Goal: Transaction & Acquisition: Purchase product/service

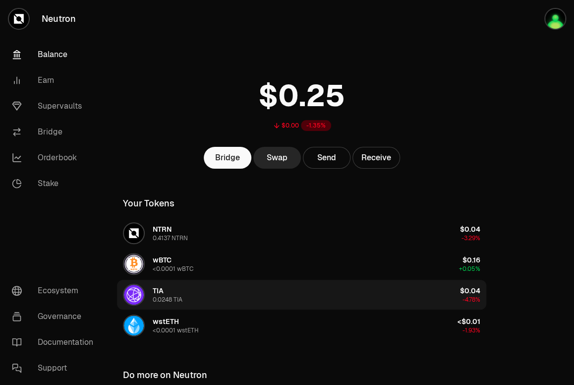
click at [193, 290] on button "TIA 0.0248 TIA $0.04 -4.78%" at bounding box center [302, 295] width 370 height 30
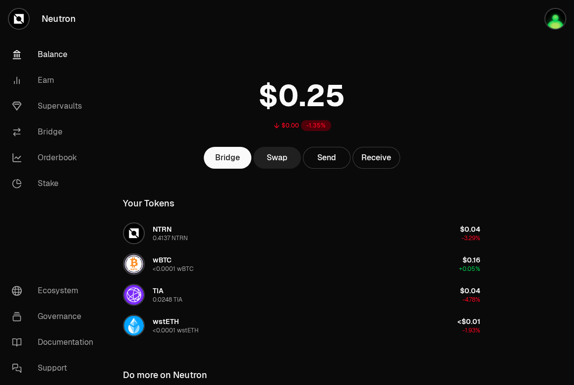
click at [277, 157] on link "Swap" at bounding box center [277, 158] width 48 height 22
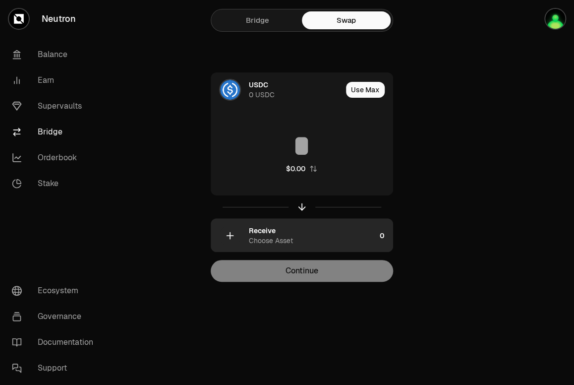
click at [242, 235] on div "Receive Choose Asset" at bounding box center [293, 236] width 165 height 34
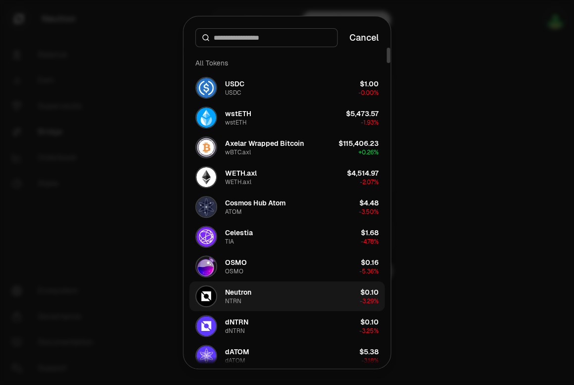
click at [276, 288] on button "Neutron NTRN $0.10 -3.29%" at bounding box center [286, 296] width 195 height 30
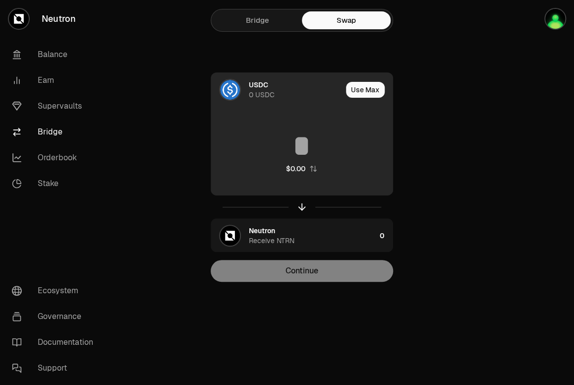
click at [261, 91] on div "0 USDC" at bounding box center [262, 95] width 26 height 10
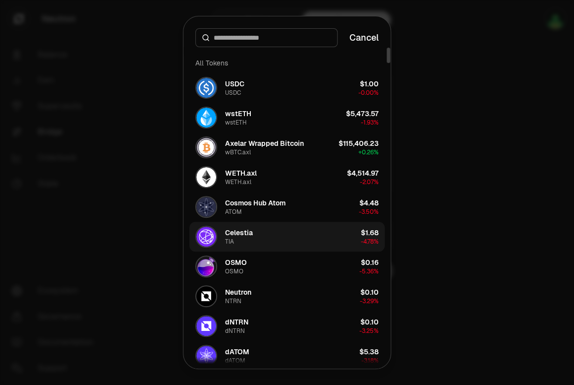
click at [280, 233] on button "Celestia TIA $1.68 -4.78%" at bounding box center [286, 237] width 195 height 30
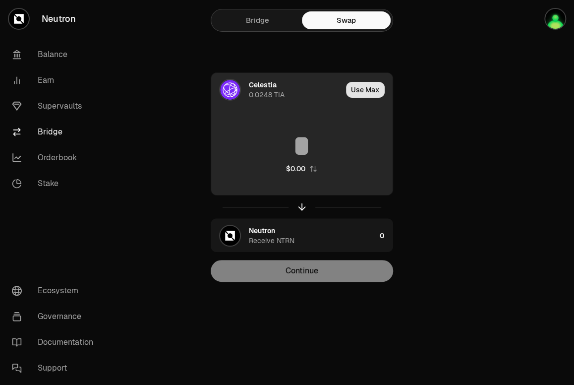
click at [360, 93] on button "Use Max" at bounding box center [365, 90] width 39 height 16
type input "*******"
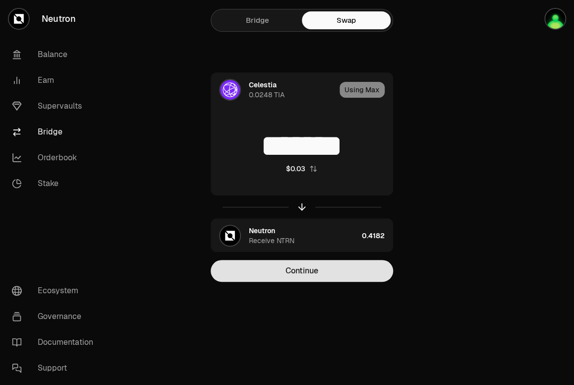
click at [353, 274] on button "Continue" at bounding box center [302, 271] width 183 height 22
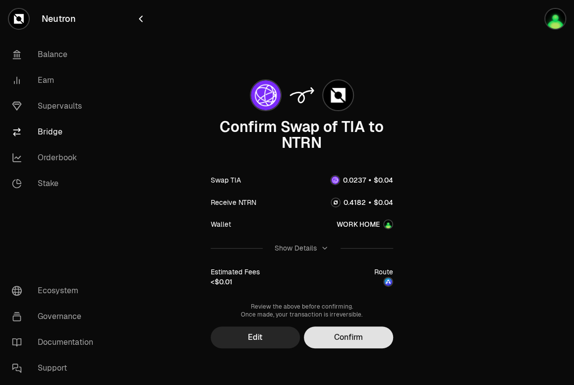
click at [346, 335] on button "Confirm" at bounding box center [348, 337] width 89 height 22
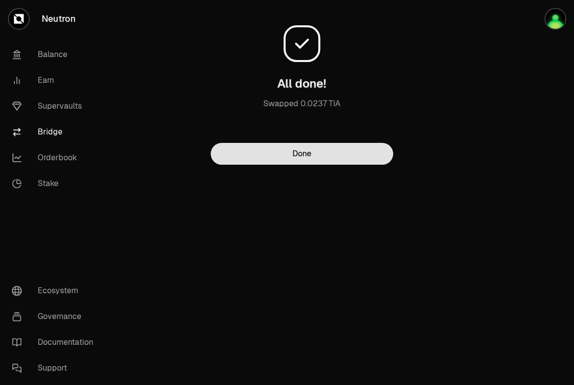
click at [331, 155] on button "Done" at bounding box center [302, 154] width 183 height 22
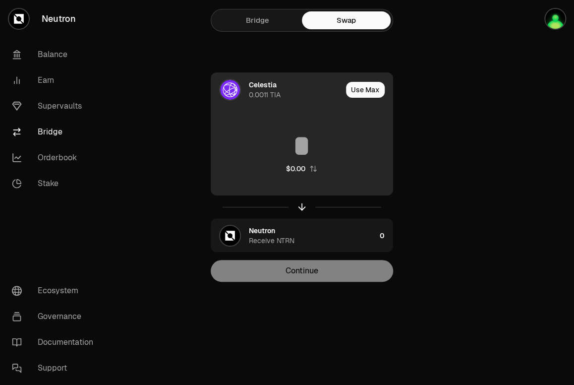
click at [236, 87] on img at bounding box center [230, 90] width 20 height 20
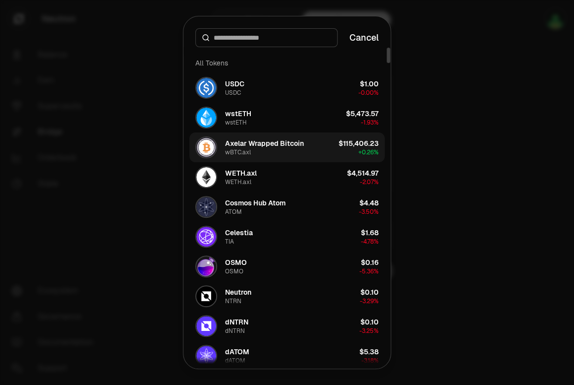
click at [287, 151] on div "Axelar Wrapped Bitcoin wBTC.axl" at bounding box center [264, 147] width 79 height 18
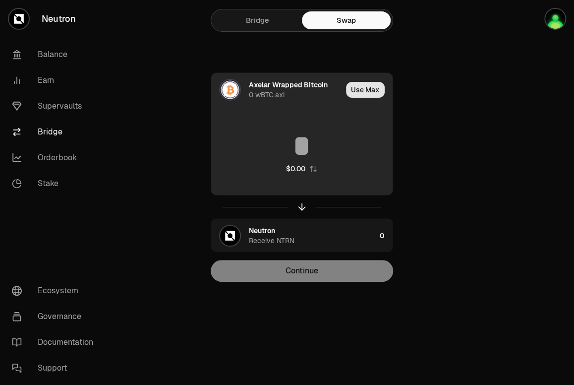
click at [369, 87] on button "Use Max" at bounding box center [365, 90] width 39 height 16
type input "*"
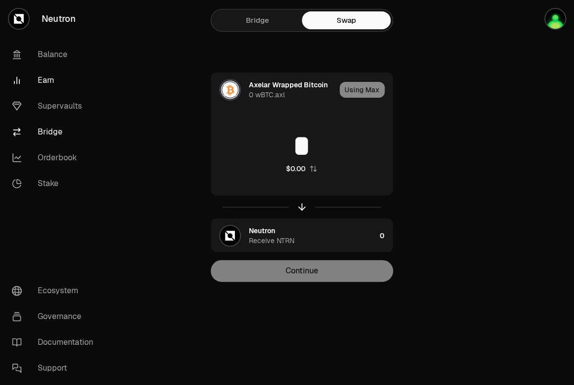
click at [64, 82] on link "Earn" at bounding box center [55, 80] width 103 height 26
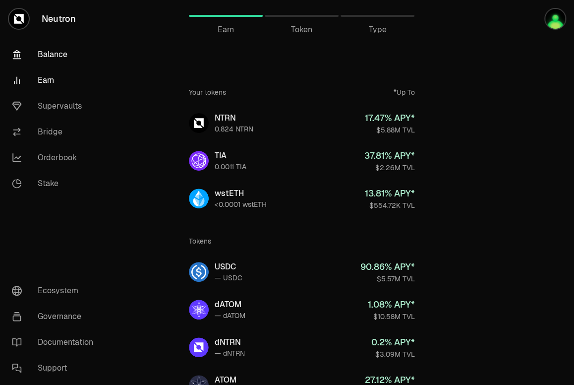
click at [48, 58] on link "Balance" at bounding box center [55, 55] width 103 height 26
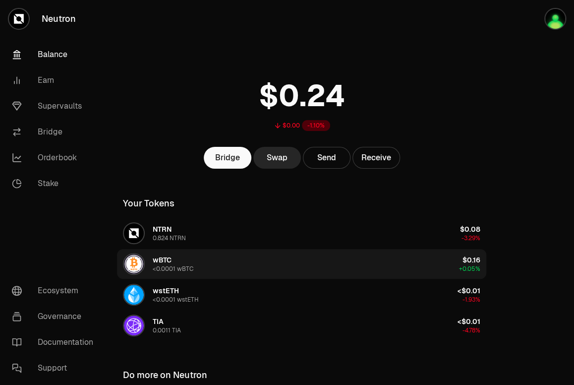
click at [216, 262] on button "wBTC <0.0001 wBTC $0.16 +0.05%" at bounding box center [302, 264] width 370 height 30
click at [171, 257] on span "wBTC" at bounding box center [162, 259] width 19 height 9
click at [143, 265] on img "button" at bounding box center [134, 264] width 20 height 20
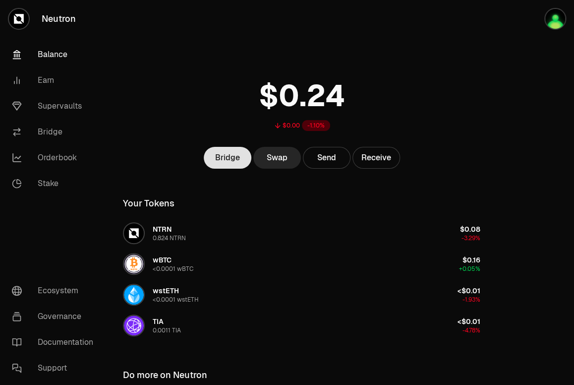
click at [237, 157] on link "Bridge" at bounding box center [228, 158] width 48 height 22
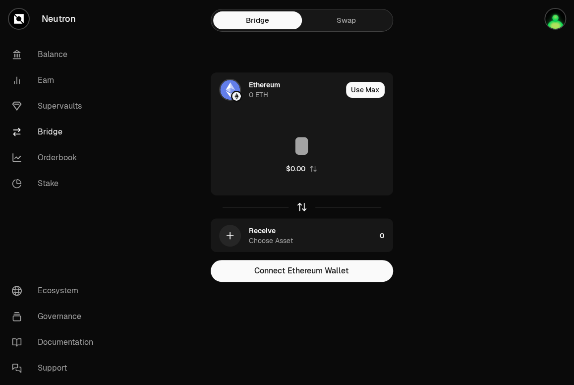
click at [302, 202] on icon "button" at bounding box center [302, 206] width 11 height 11
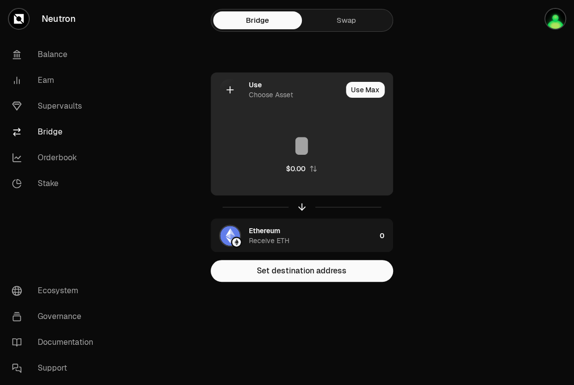
click at [250, 84] on div "Use" at bounding box center [255, 85] width 13 height 10
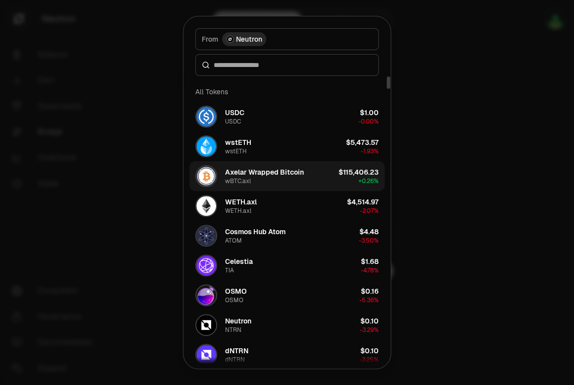
click at [271, 178] on div "Axelar Wrapped Bitcoin wBTC.axl" at bounding box center [264, 176] width 79 height 18
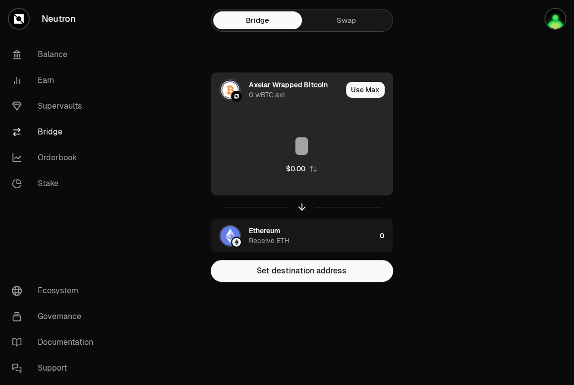
click at [264, 92] on div "0 wBTC.axl" at bounding box center [267, 95] width 36 height 10
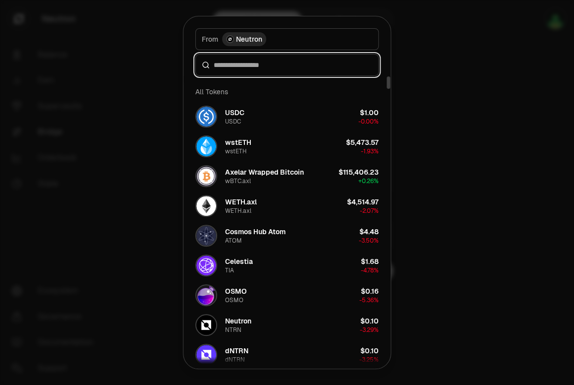
click at [264, 63] on input at bounding box center [293, 65] width 159 height 10
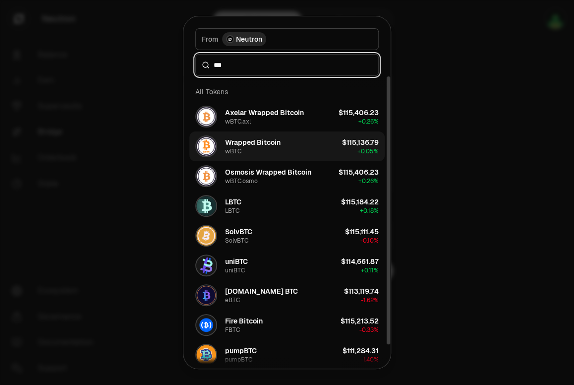
type input "***"
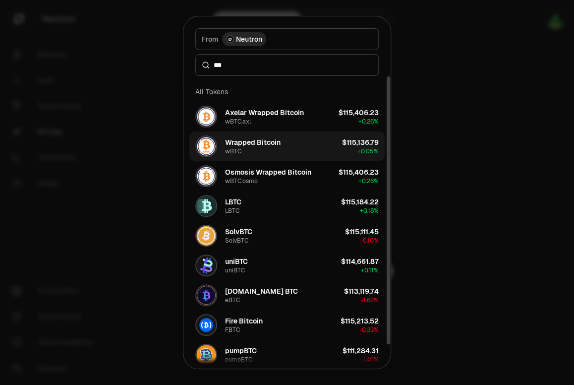
click at [282, 141] on button "Wrapped Bitcoin wBTC $115,136.79 + 0.05%" at bounding box center [286, 146] width 195 height 30
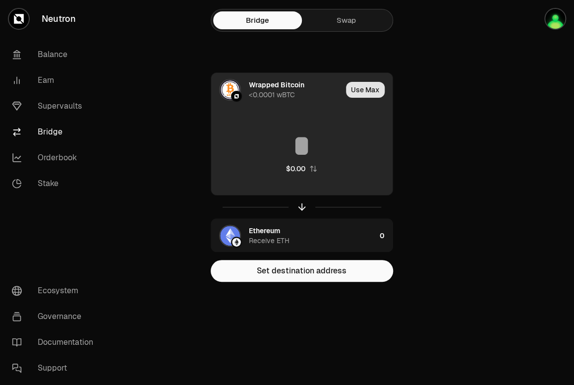
click at [355, 91] on button "Use Max" at bounding box center [365, 90] width 39 height 16
type input "**********"
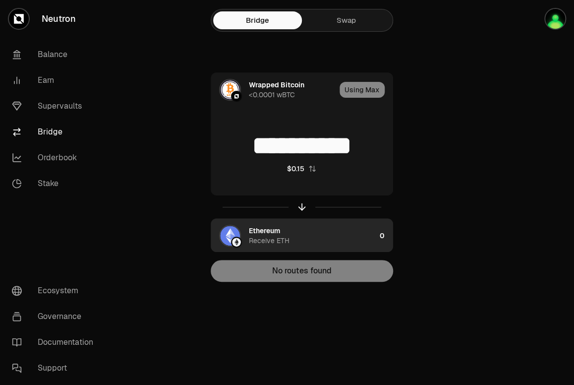
click at [299, 232] on div "Ethereum Receive ETH" at bounding box center [312, 236] width 127 height 20
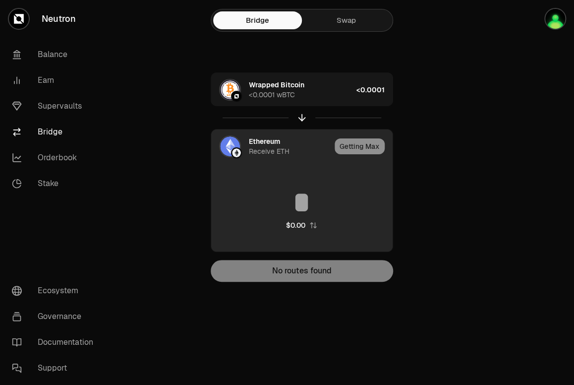
click at [284, 139] on div "Ethereum Receive ETH" at bounding box center [290, 146] width 82 height 20
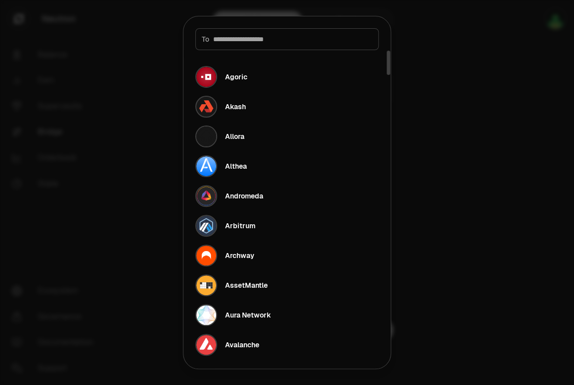
click at [454, 173] on div at bounding box center [287, 192] width 574 height 385
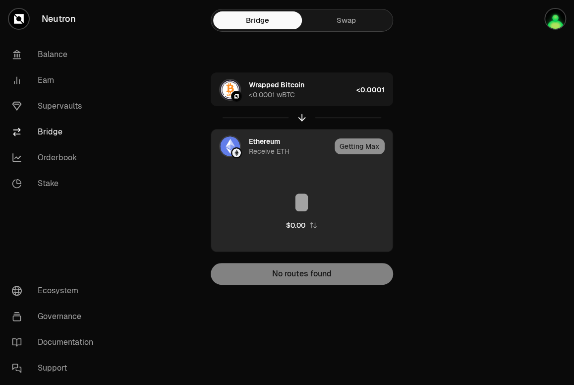
click at [248, 143] on div "Ethereum Receive ETH" at bounding box center [271, 146] width 120 height 34
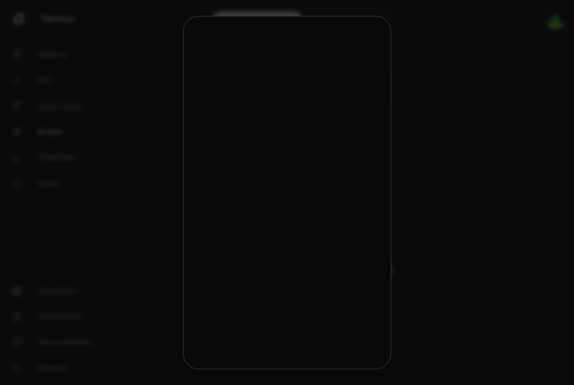
click at [253, 145] on button "Allora" at bounding box center [287, 138] width 189 height 29
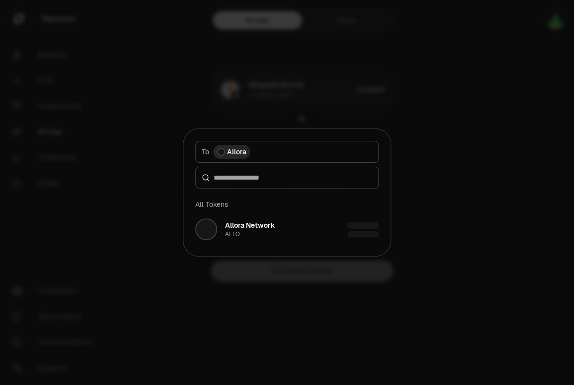
click at [371, 324] on div at bounding box center [287, 192] width 574 height 385
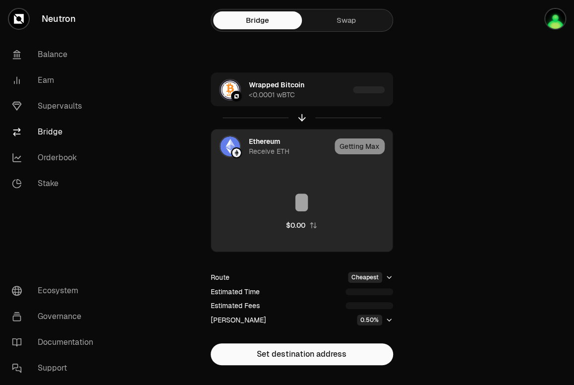
click at [267, 149] on div "Receive ETH" at bounding box center [269, 151] width 41 height 10
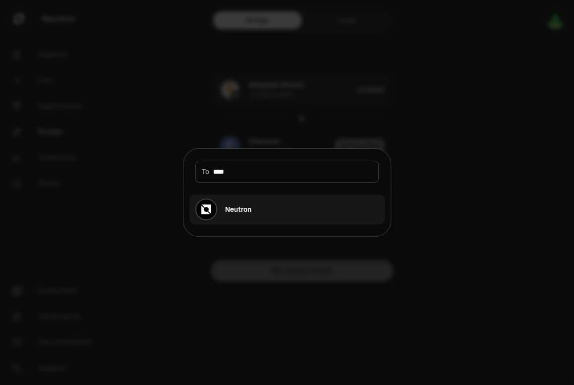
type input "****"
click at [264, 201] on button "Neutron" at bounding box center [286, 209] width 195 height 30
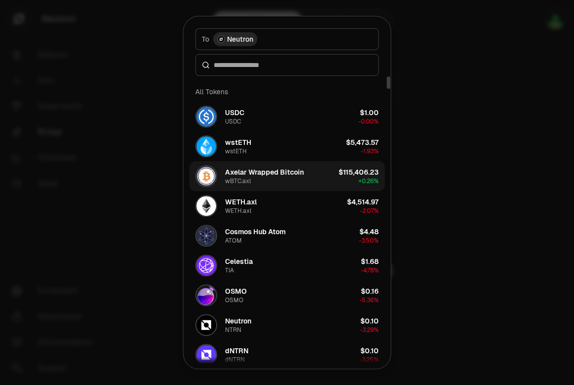
click at [247, 179] on div "wBTC.axl" at bounding box center [238, 181] width 26 height 8
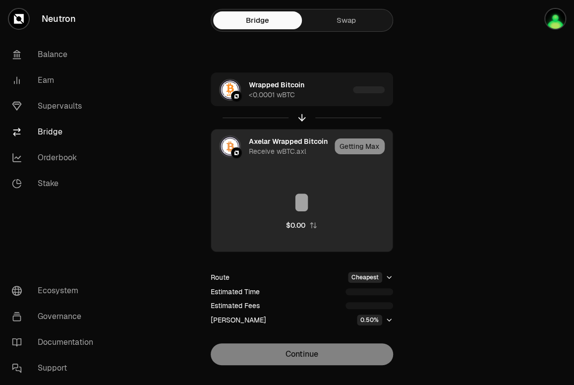
type input "**********"
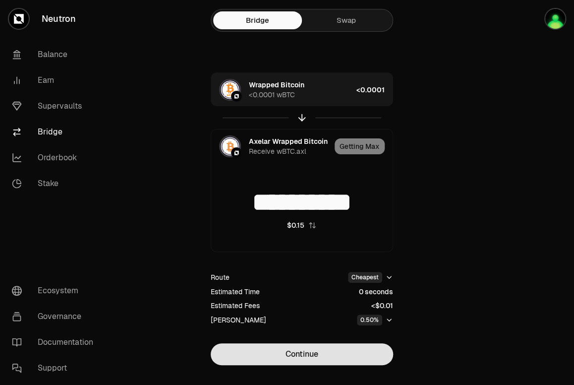
click at [340, 355] on button "Continue" at bounding box center [302, 354] width 183 height 22
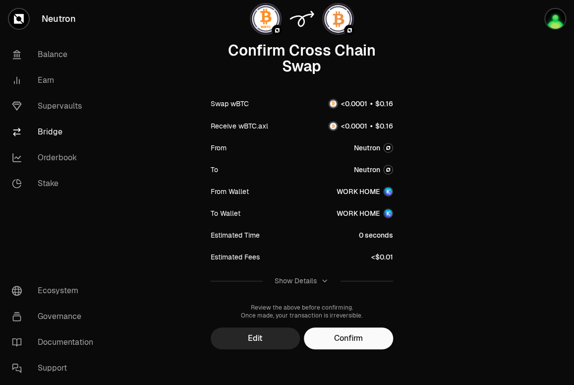
scroll to position [80, 0]
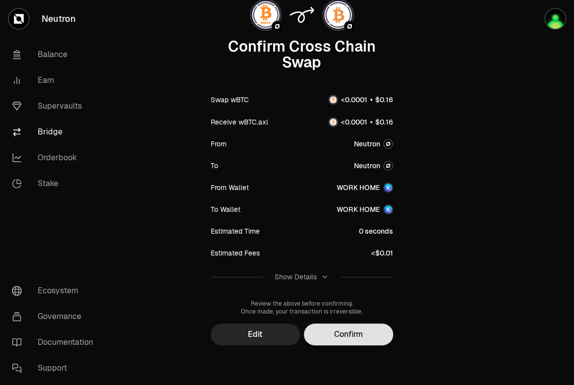
click at [338, 334] on button "Confirm" at bounding box center [348, 334] width 89 height 22
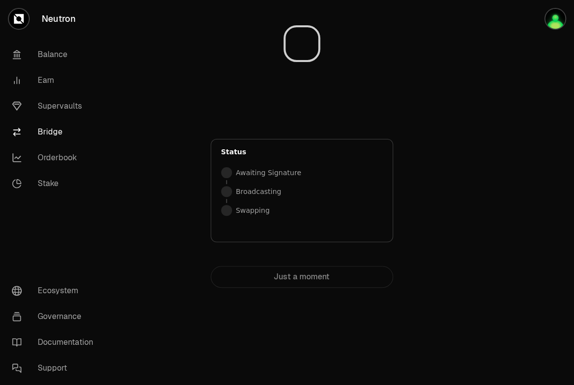
scroll to position [0, 0]
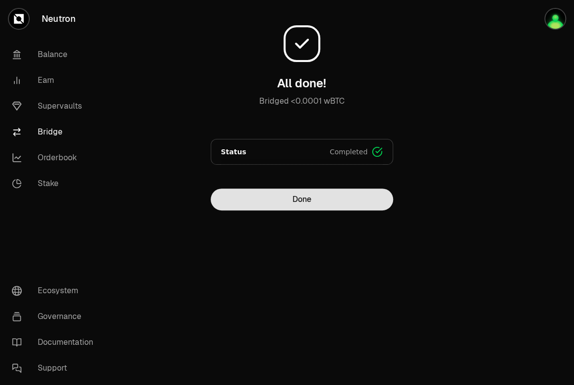
click at [329, 198] on button "Done" at bounding box center [302, 199] width 183 height 22
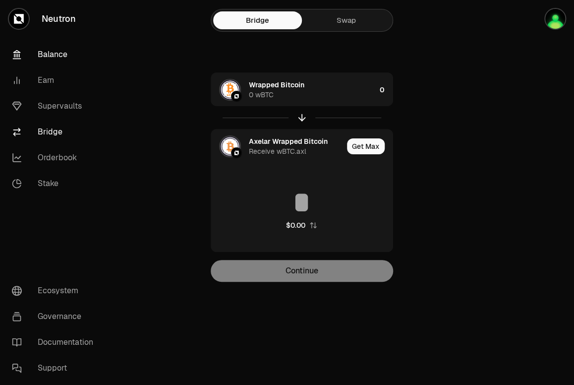
click at [42, 52] on link "Balance" at bounding box center [55, 55] width 103 height 26
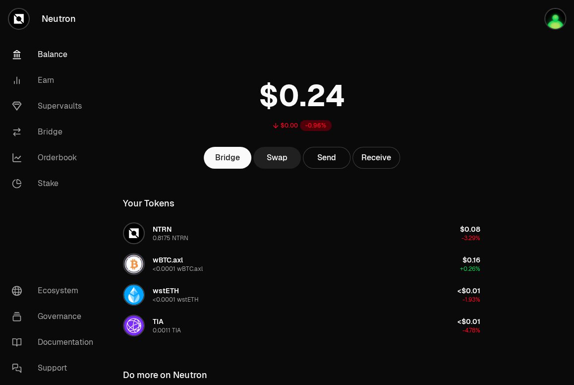
click at [275, 149] on link "Swap" at bounding box center [277, 158] width 48 height 22
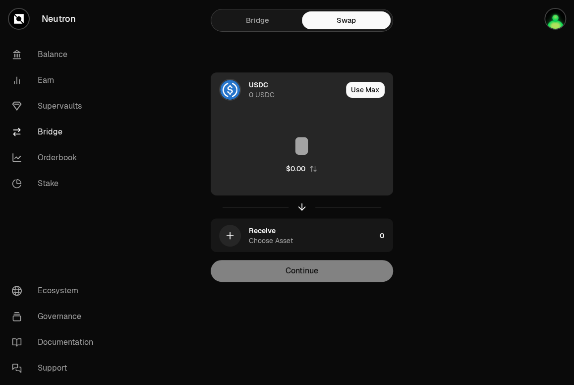
click at [265, 91] on div "0 USDC" at bounding box center [262, 95] width 26 height 10
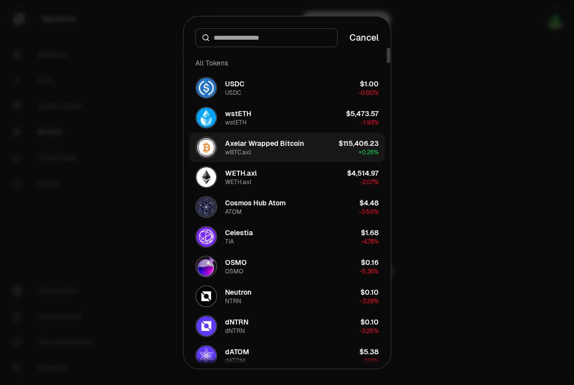
click at [264, 148] on div "Axelar Wrapped Bitcoin wBTC.axl" at bounding box center [264, 147] width 79 height 18
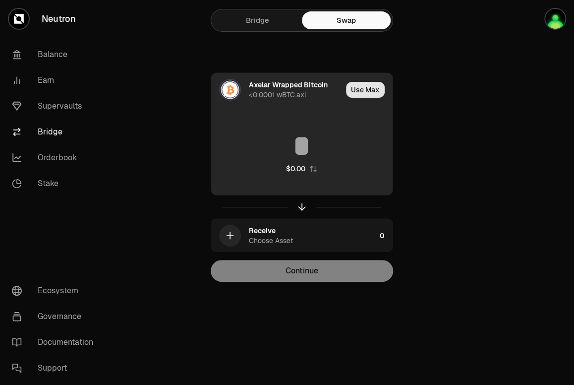
click at [362, 92] on button "Use Max" at bounding box center [365, 90] width 39 height 16
type input "**********"
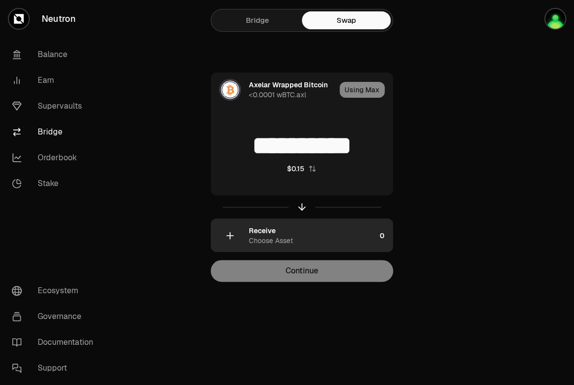
click at [260, 236] on div "Choose Asset" at bounding box center [271, 241] width 44 height 10
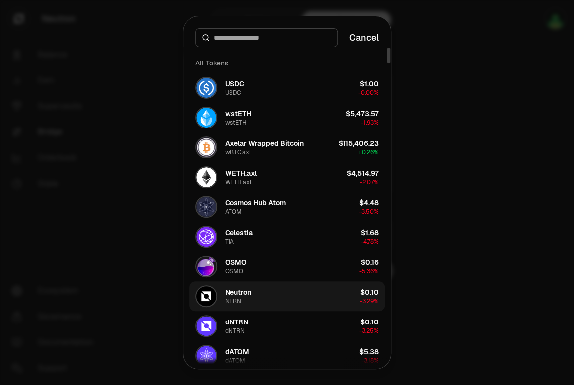
click at [261, 298] on button "Neutron NTRN $0.10 -3.29%" at bounding box center [286, 296] width 195 height 30
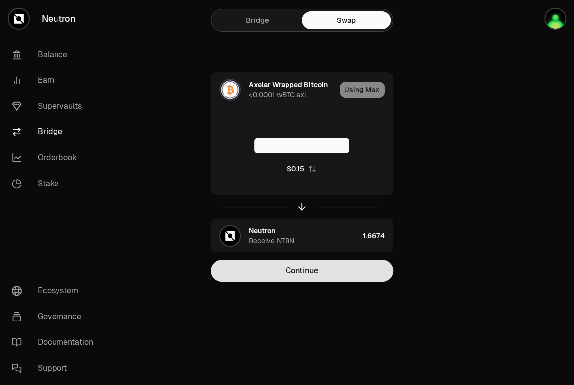
click at [323, 267] on button "Continue" at bounding box center [302, 271] width 183 height 22
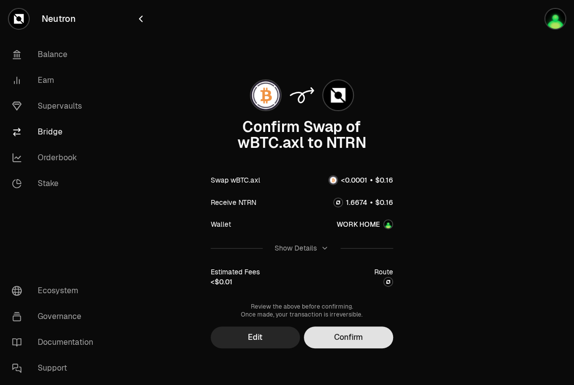
click at [360, 338] on button "Confirm" at bounding box center [348, 337] width 89 height 22
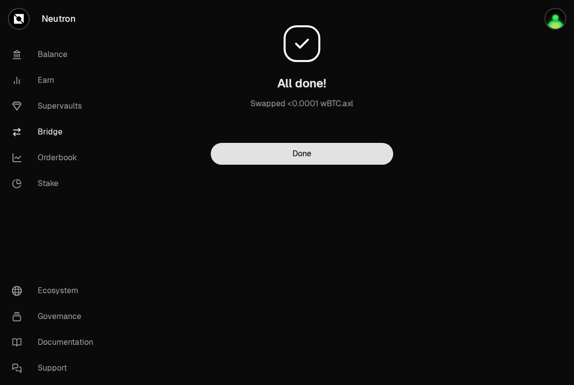
click at [340, 160] on button "Done" at bounding box center [302, 154] width 183 height 22
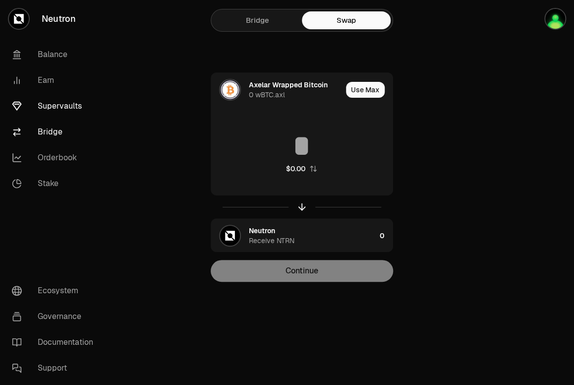
click at [69, 112] on link "Supervaults" at bounding box center [55, 106] width 103 height 26
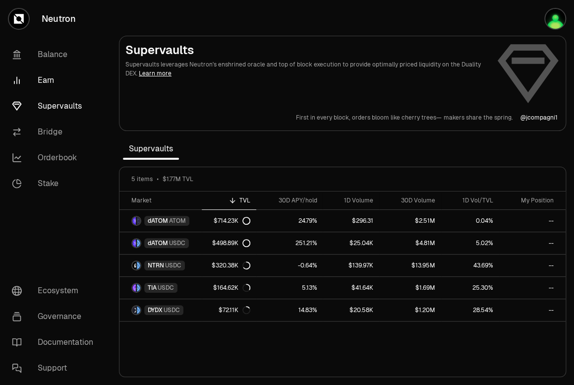
click at [58, 83] on link "Earn" at bounding box center [55, 80] width 103 height 26
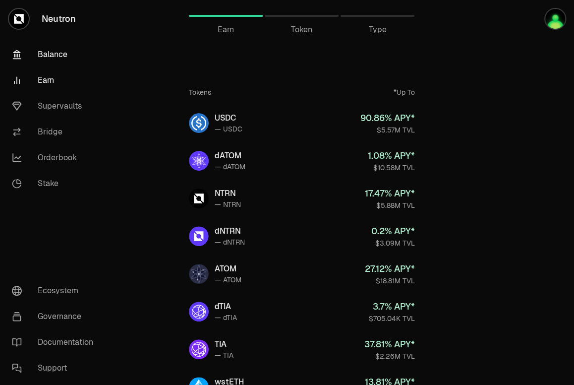
click at [65, 56] on link "Balance" at bounding box center [55, 55] width 103 height 26
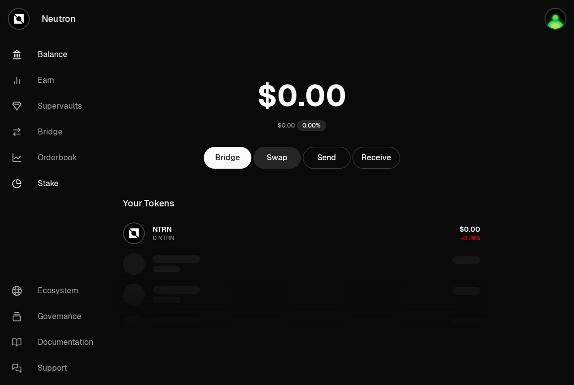
click at [34, 180] on link "Stake" at bounding box center [55, 184] width 103 height 26
